Goal: Task Accomplishment & Management: Use online tool/utility

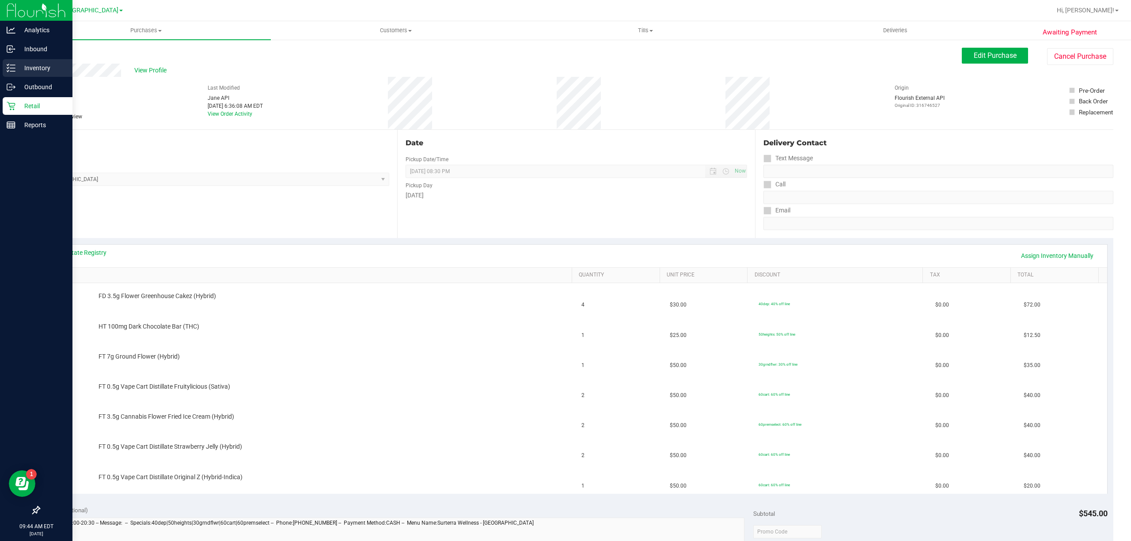
click at [25, 64] on p "Inventory" at bounding box center [41, 68] width 53 height 11
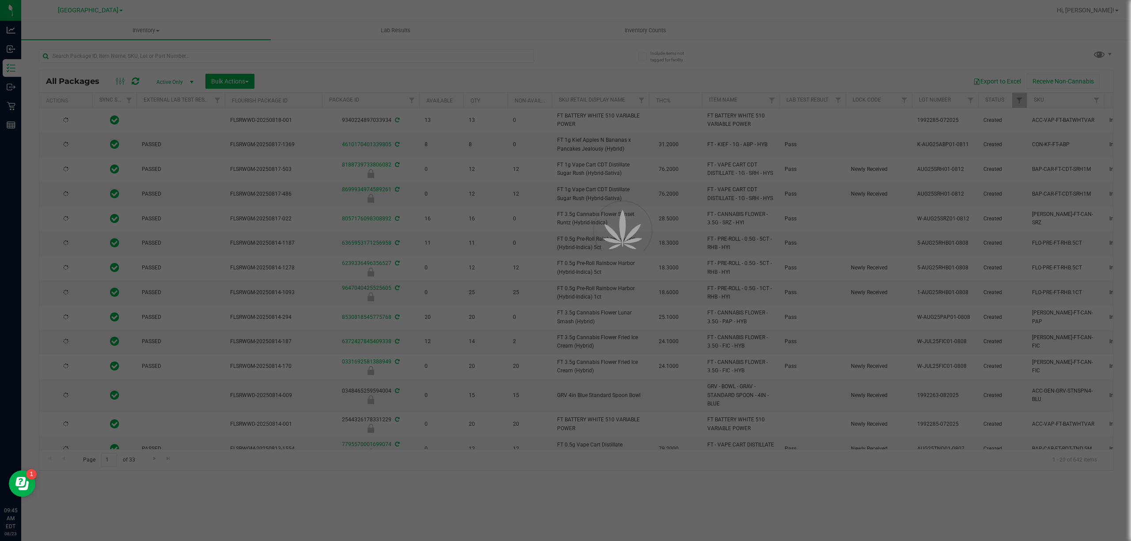
click at [228, 50] on div at bounding box center [565, 270] width 1131 height 541
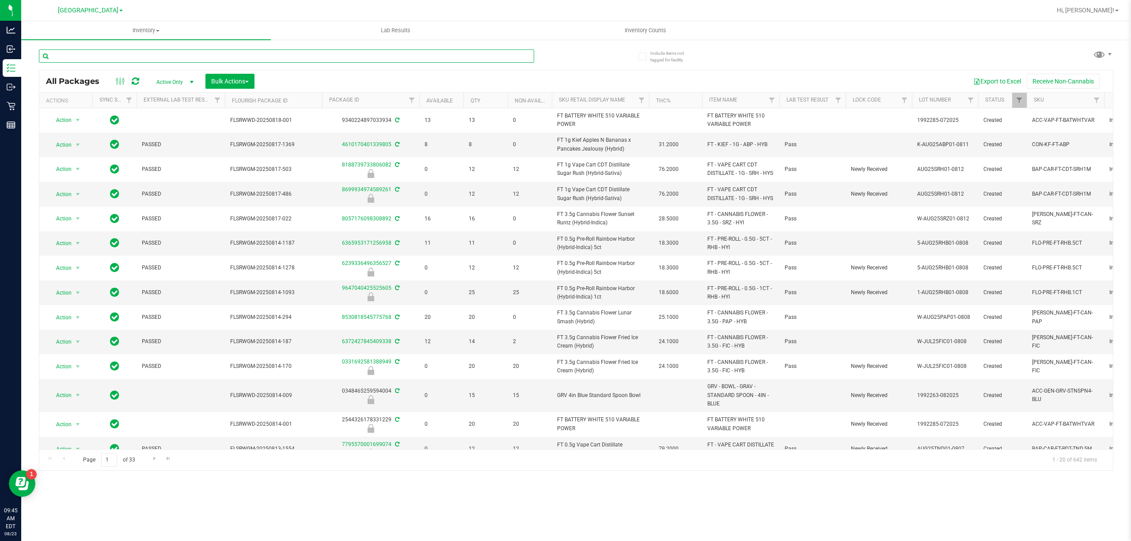
click at [228, 52] on input "text" at bounding box center [286, 55] width 495 height 13
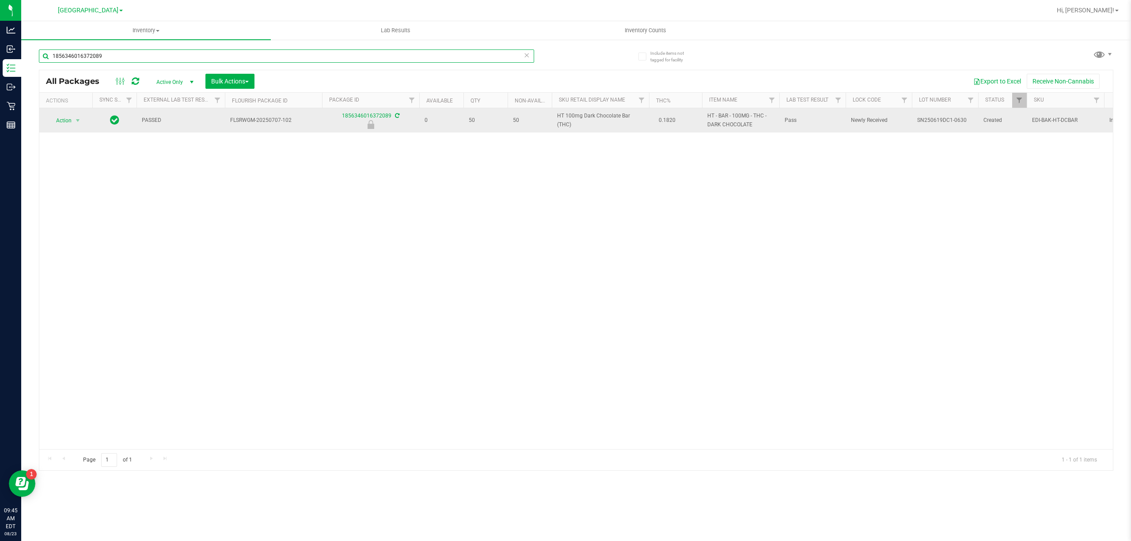
type input "1856346016372089"
click at [61, 121] on span "Action" at bounding box center [60, 120] width 24 height 12
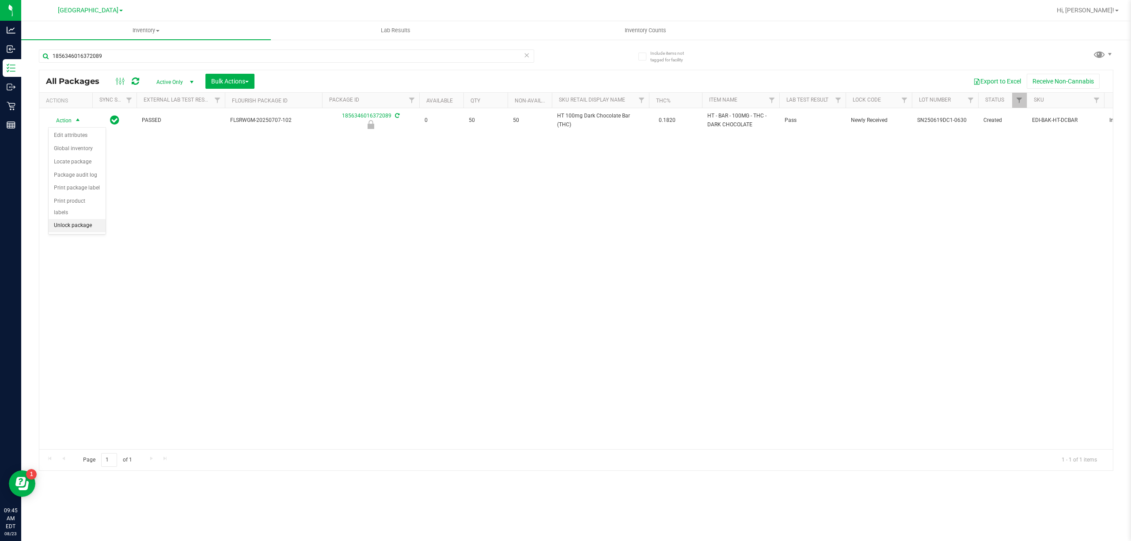
click at [87, 230] on li "Unlock package" at bounding box center [77, 225] width 57 height 13
click at [326, 63] on div "1856346016372089" at bounding box center [286, 59] width 495 height 20
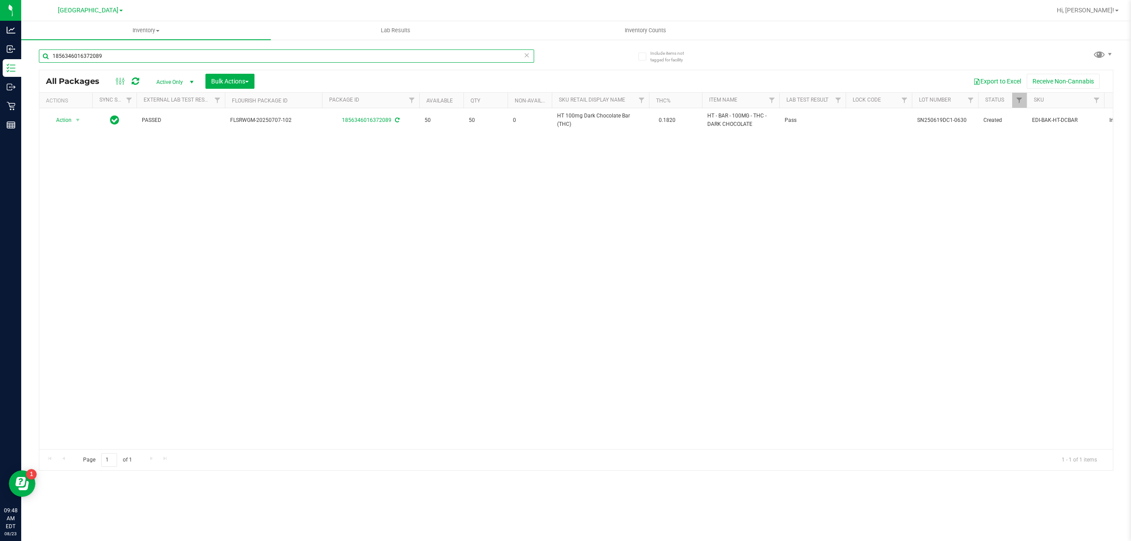
click at [329, 59] on input "1856346016372089" at bounding box center [286, 55] width 495 height 13
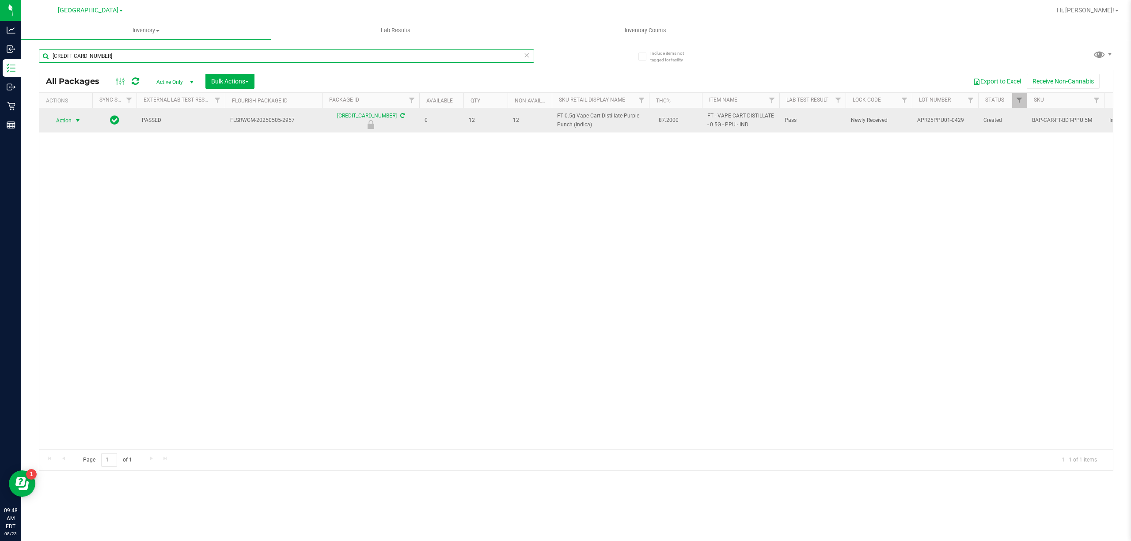
type input "[CREDIT_CARD_NUMBER]"
click at [80, 122] on span "select" at bounding box center [77, 120] width 7 height 7
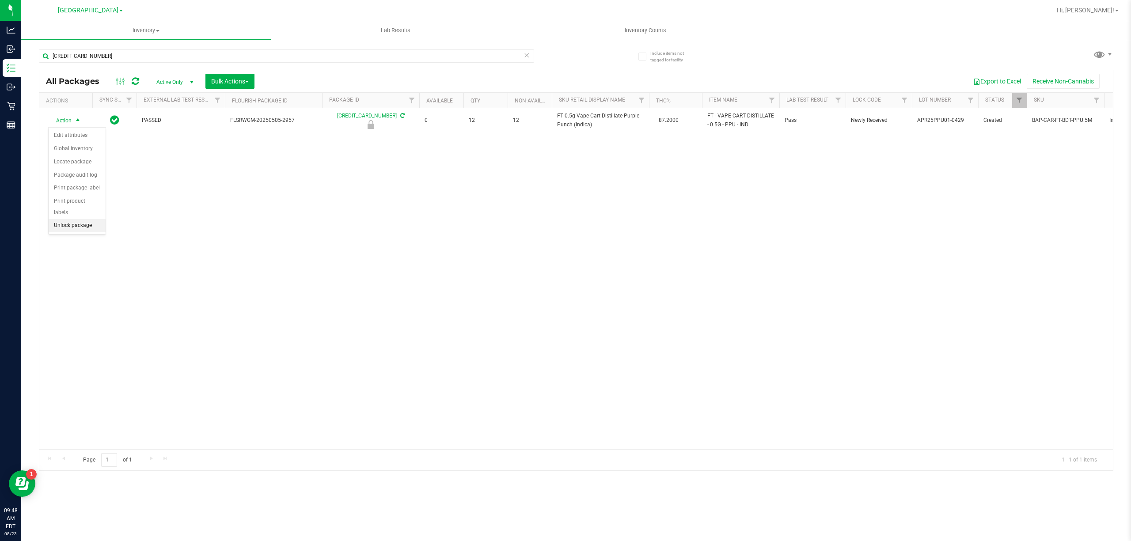
click at [77, 228] on li "Unlock package" at bounding box center [77, 225] width 57 height 13
